Goal: Information Seeking & Learning: Learn about a topic

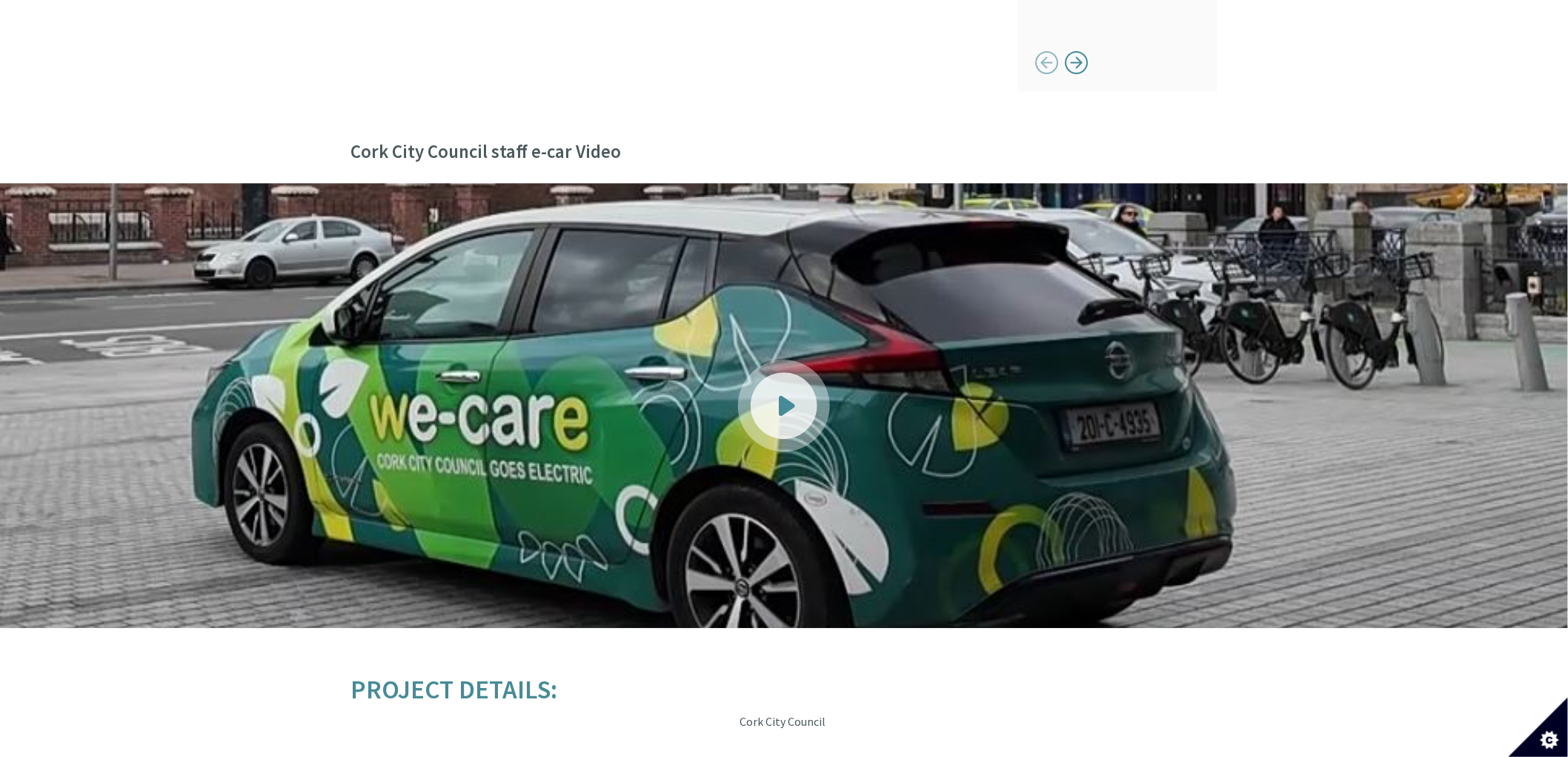
scroll to position [1533, 0]
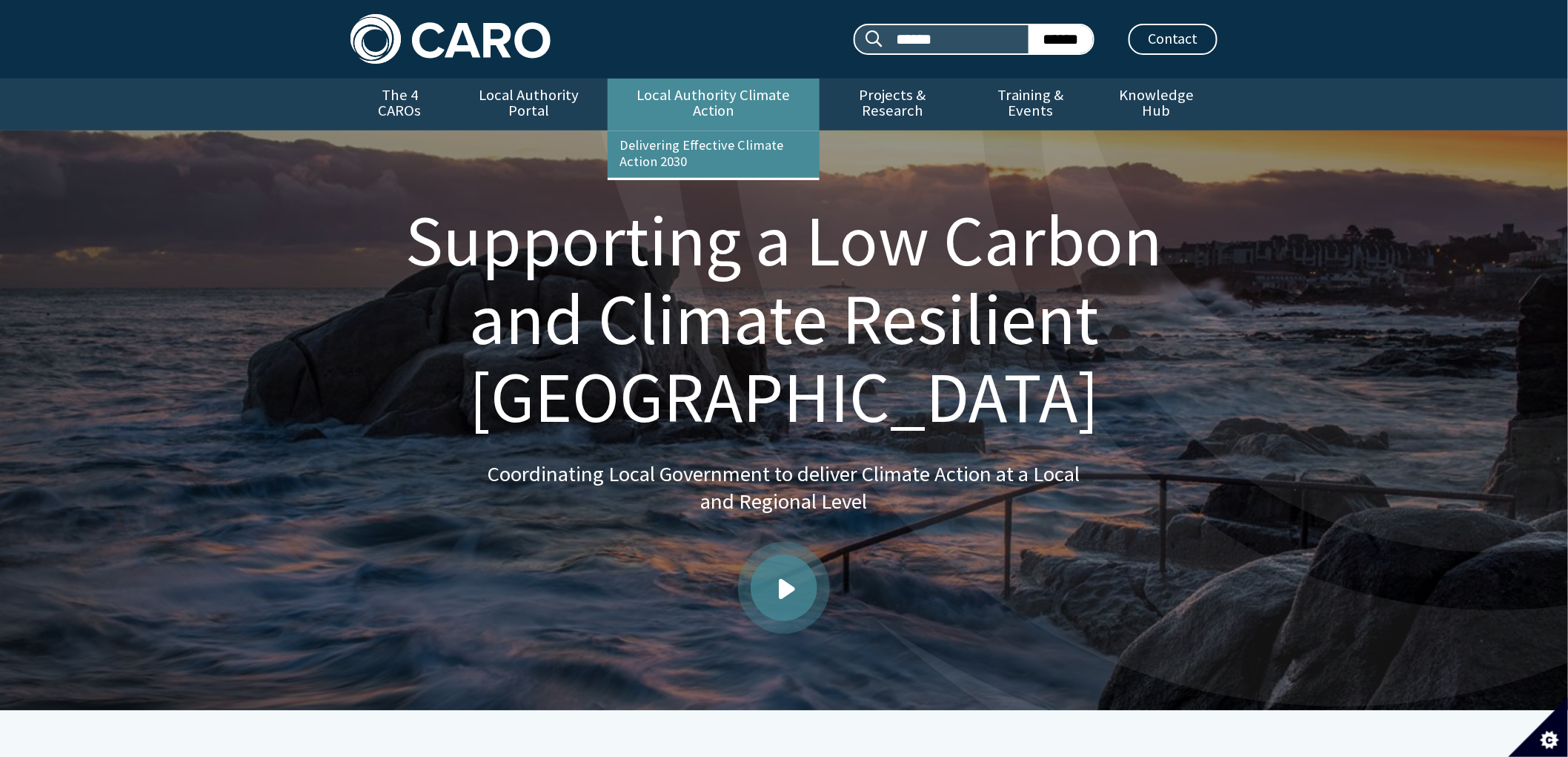
click at [760, 96] on link "Local Authority Climate Action" at bounding box center [713, 104] width 211 height 52
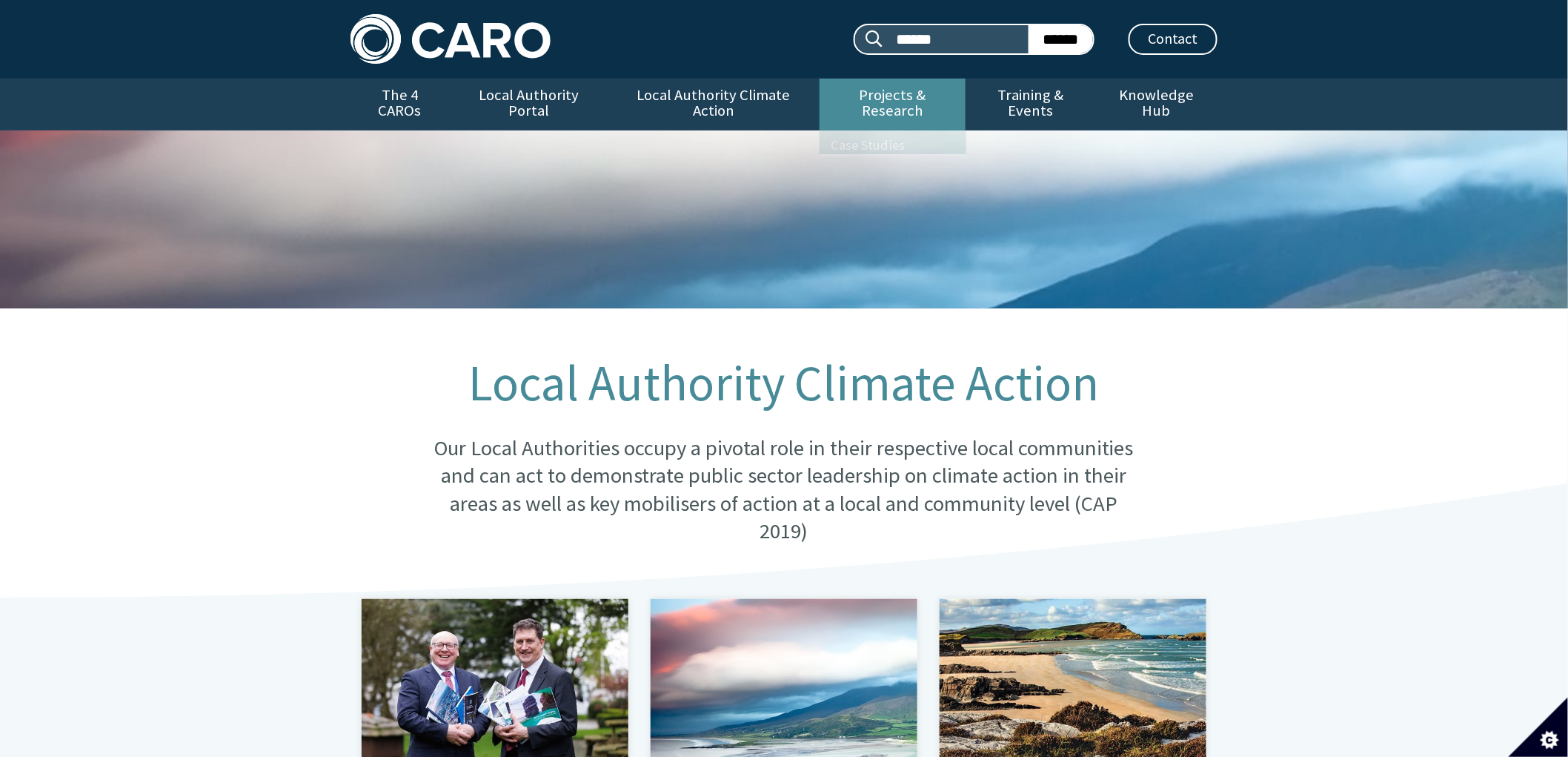
click at [878, 86] on link "Projects & Research" at bounding box center [893, 104] width 147 height 52
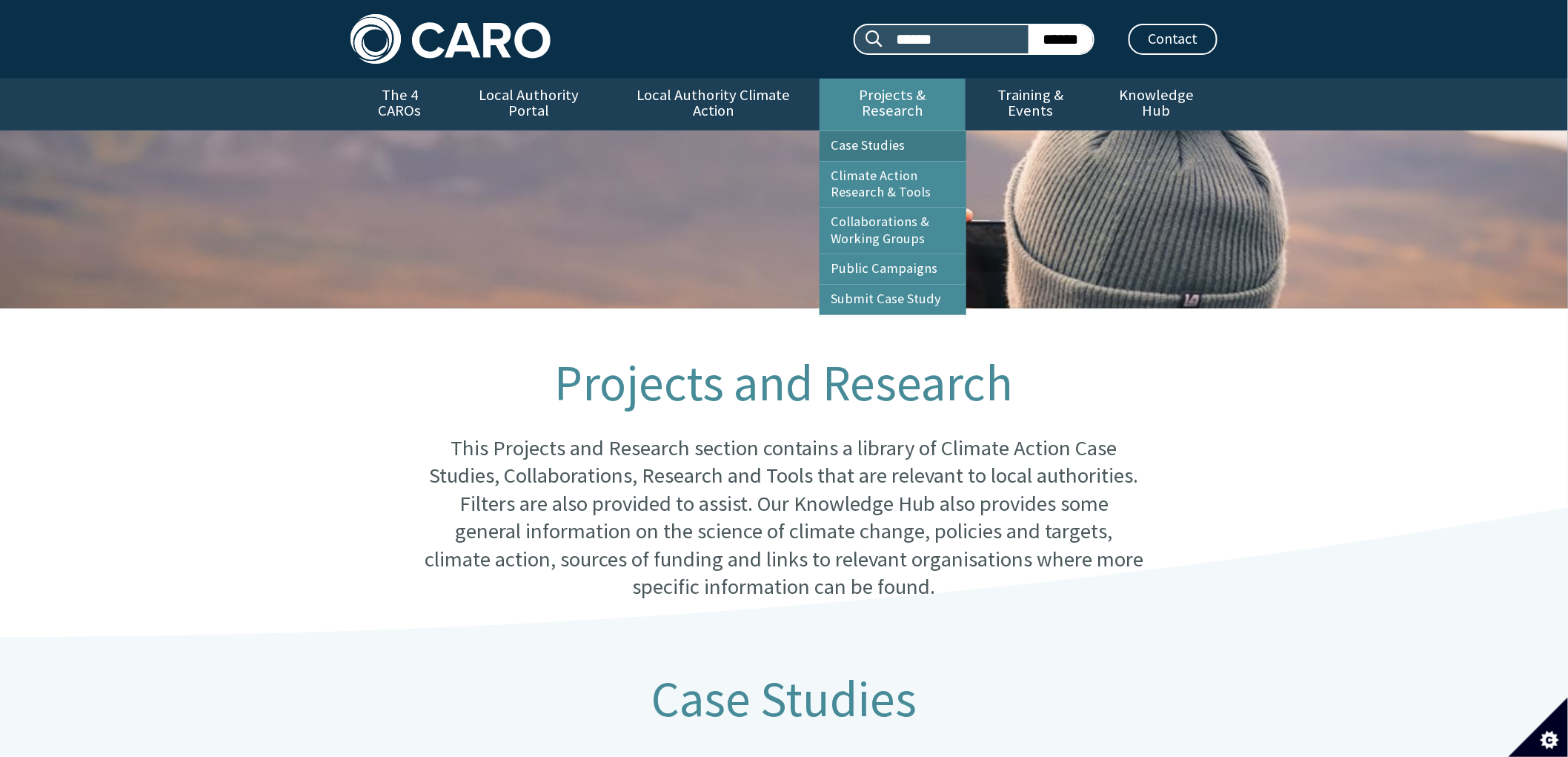
click at [893, 132] on link "Case Studies" at bounding box center [893, 146] width 147 height 29
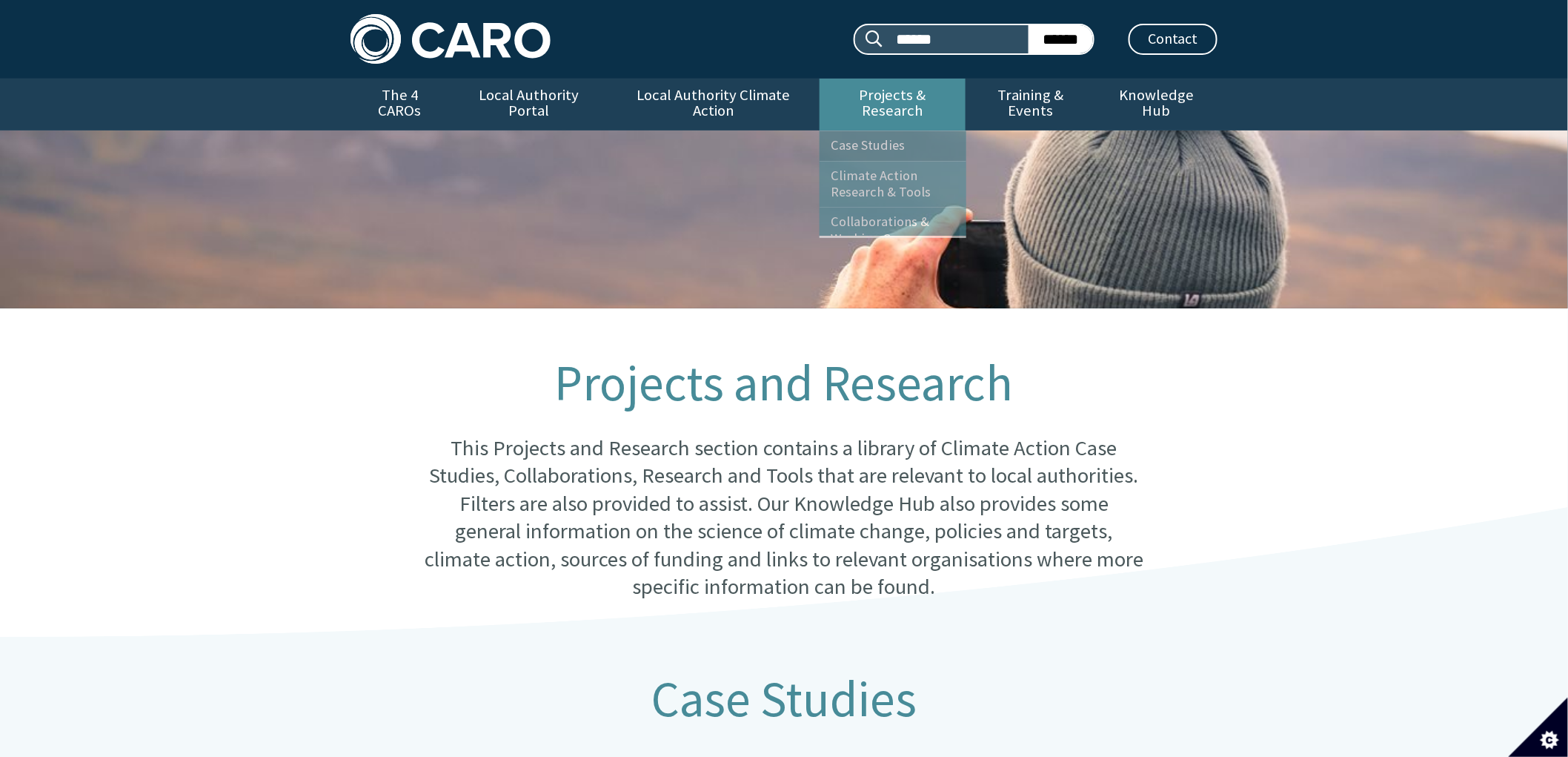
scroll to position [657, 0]
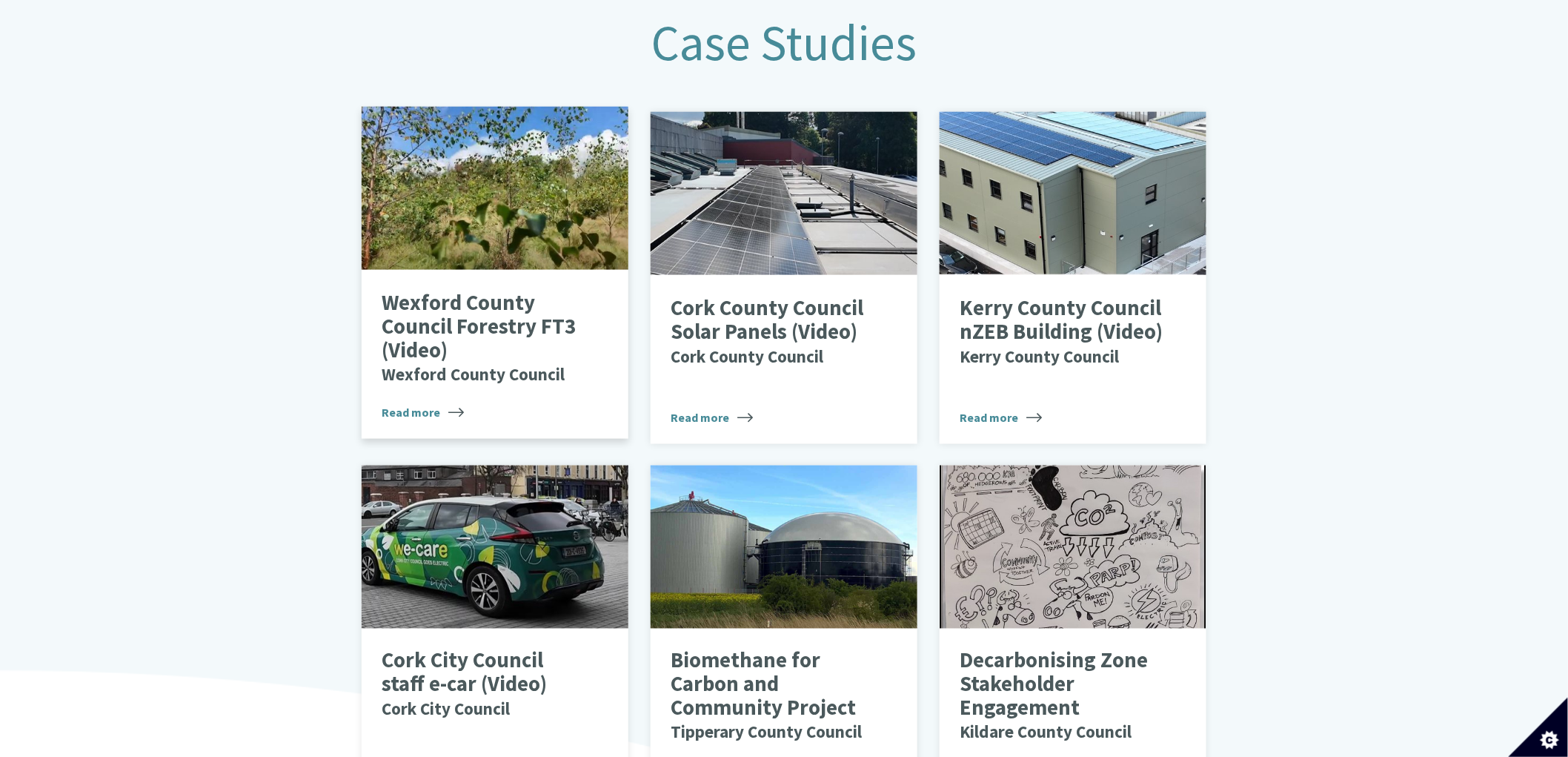
click at [486, 300] on p "Wexford County Council Forestry FT3 (Video) Wexford County Council" at bounding box center [483, 339] width 204 height 94
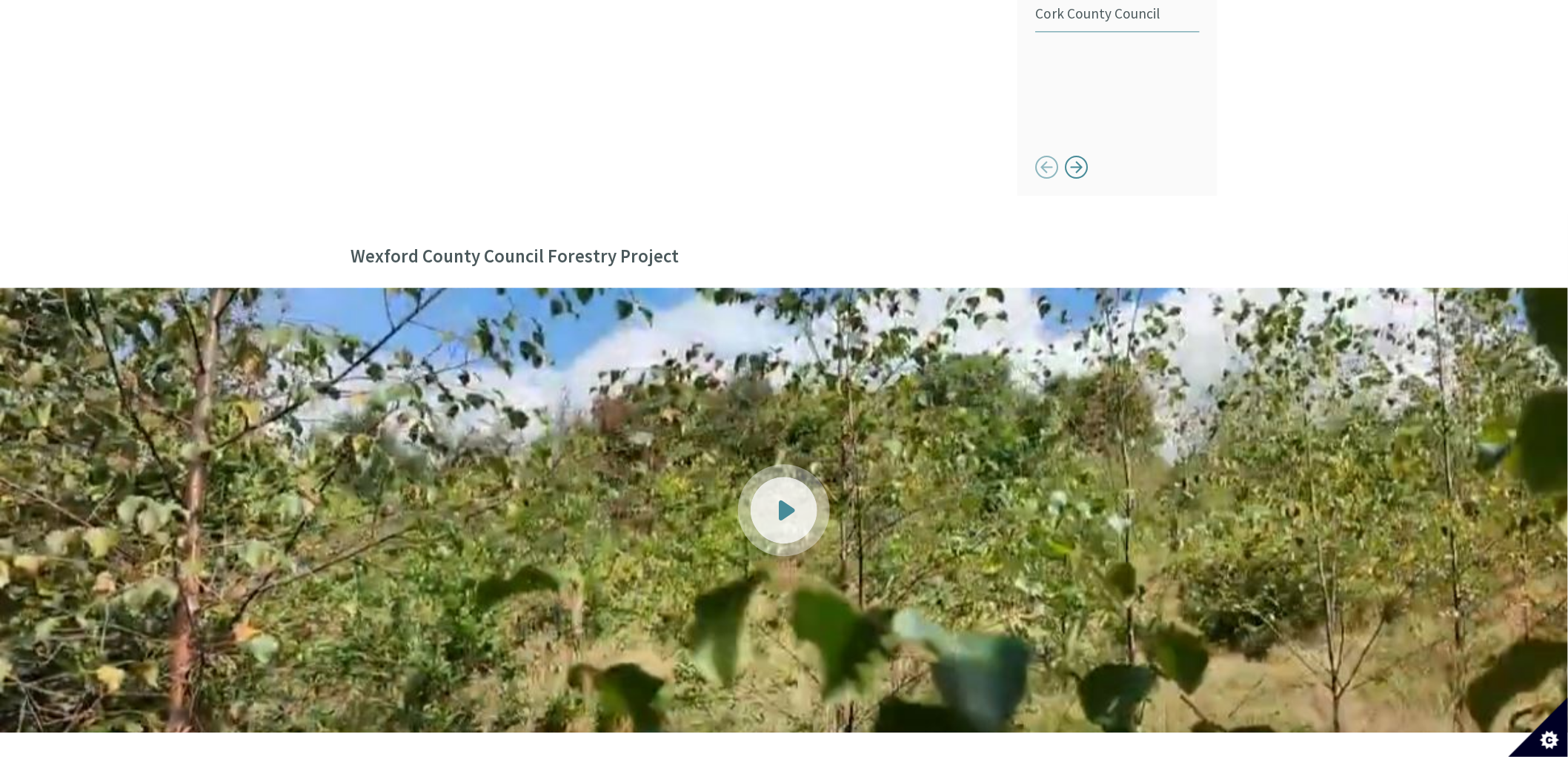
scroll to position [1566, 0]
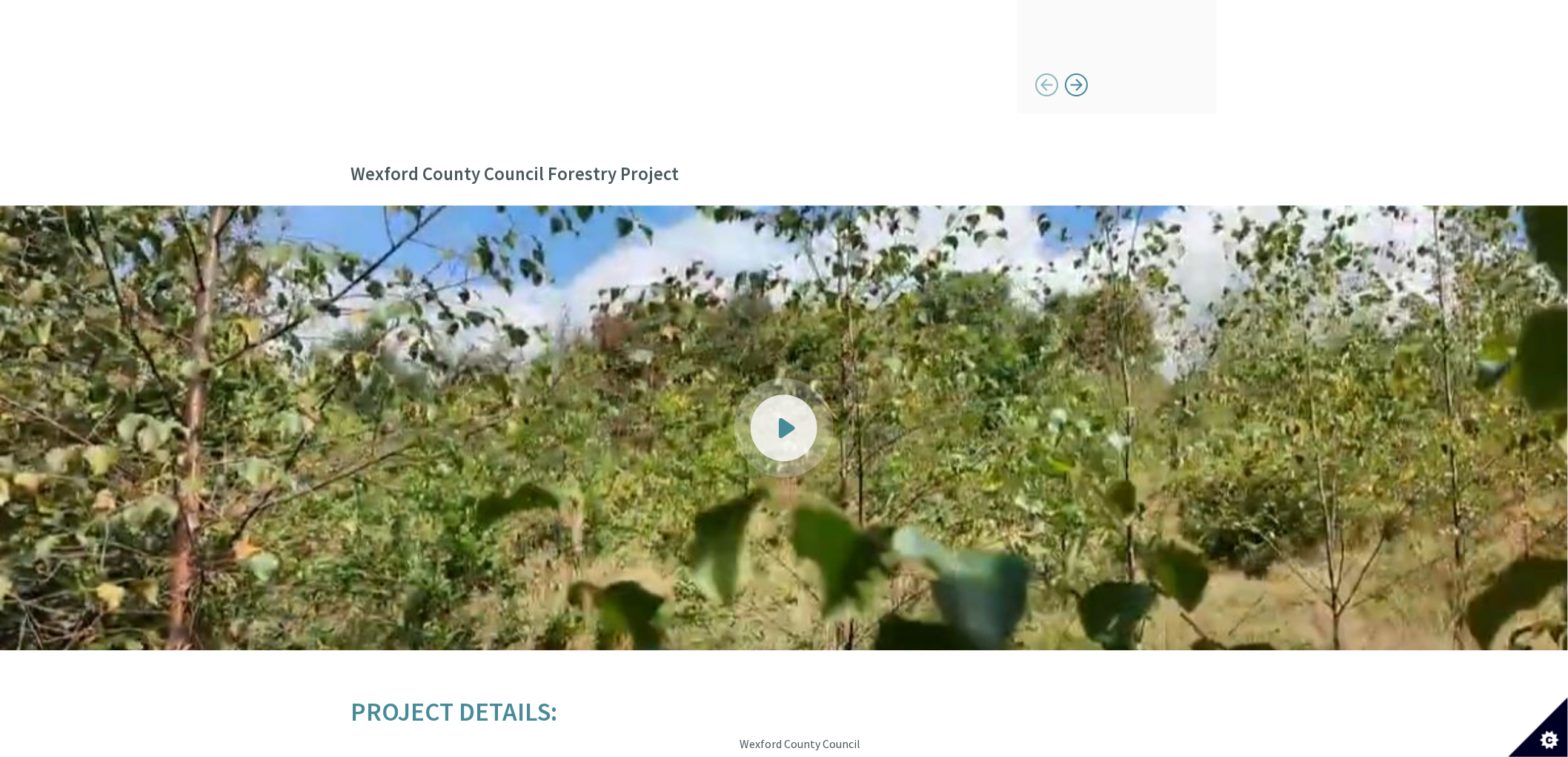
click at [768, 394] on div at bounding box center [784, 428] width 67 height 67
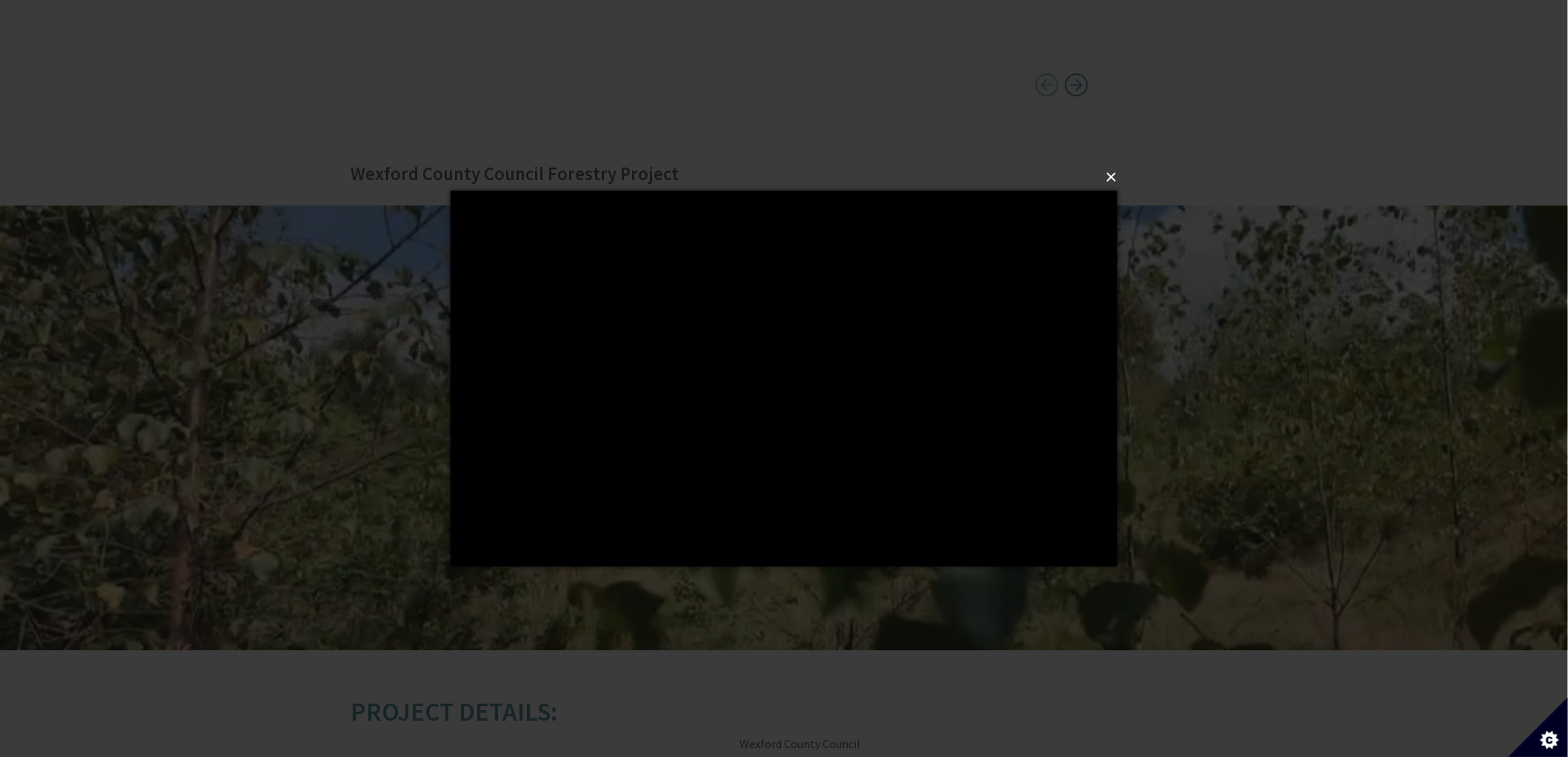
click at [1109, 178] on button "×" at bounding box center [788, 177] width 667 height 33
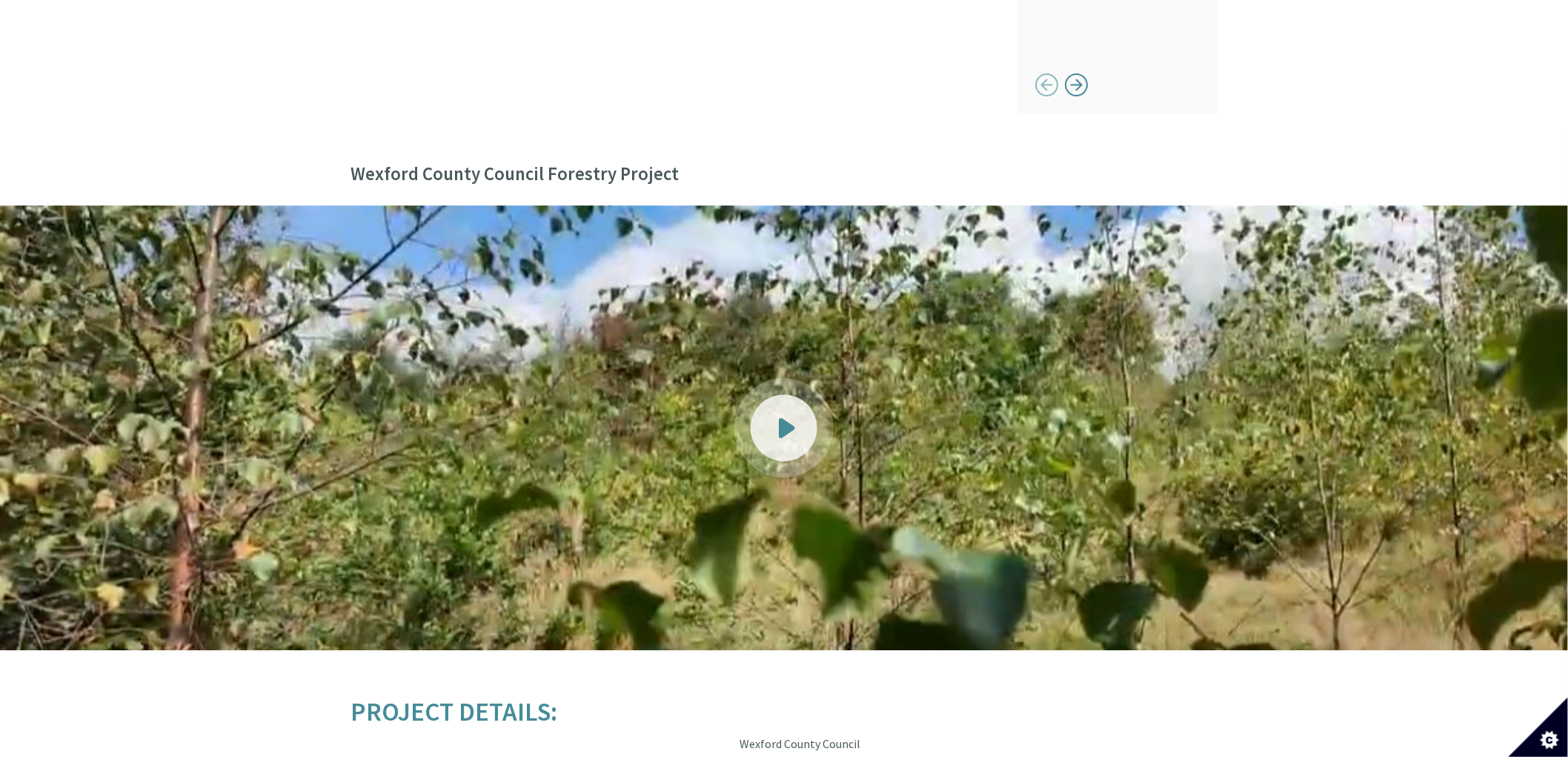
click at [775, 410] on div at bounding box center [784, 428] width 67 height 67
